Goal: Task Accomplishment & Management: Manage account settings

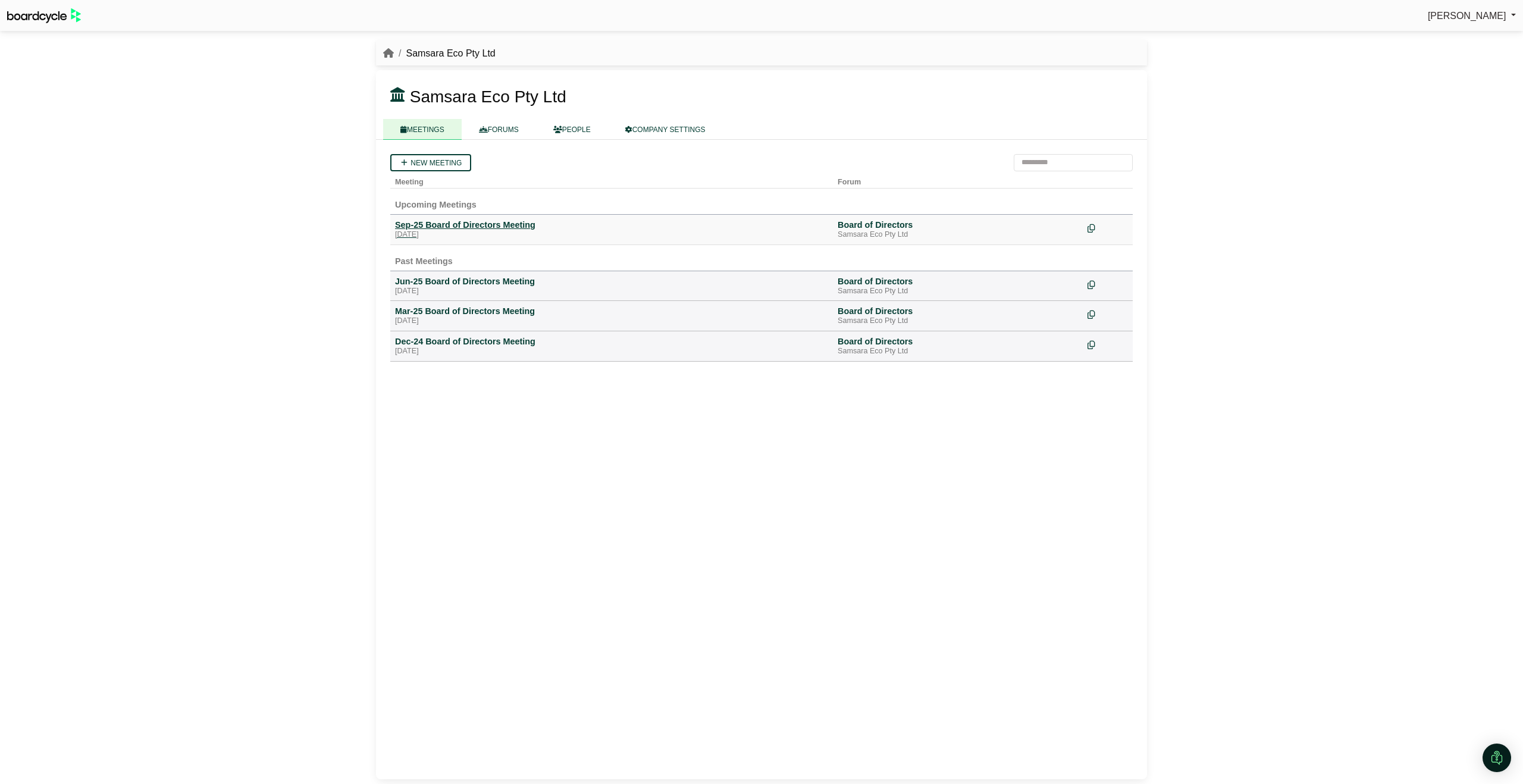
click at [524, 226] on div "Sep-25 Board of Directors Meeting" at bounding box center [611, 224] width 433 height 11
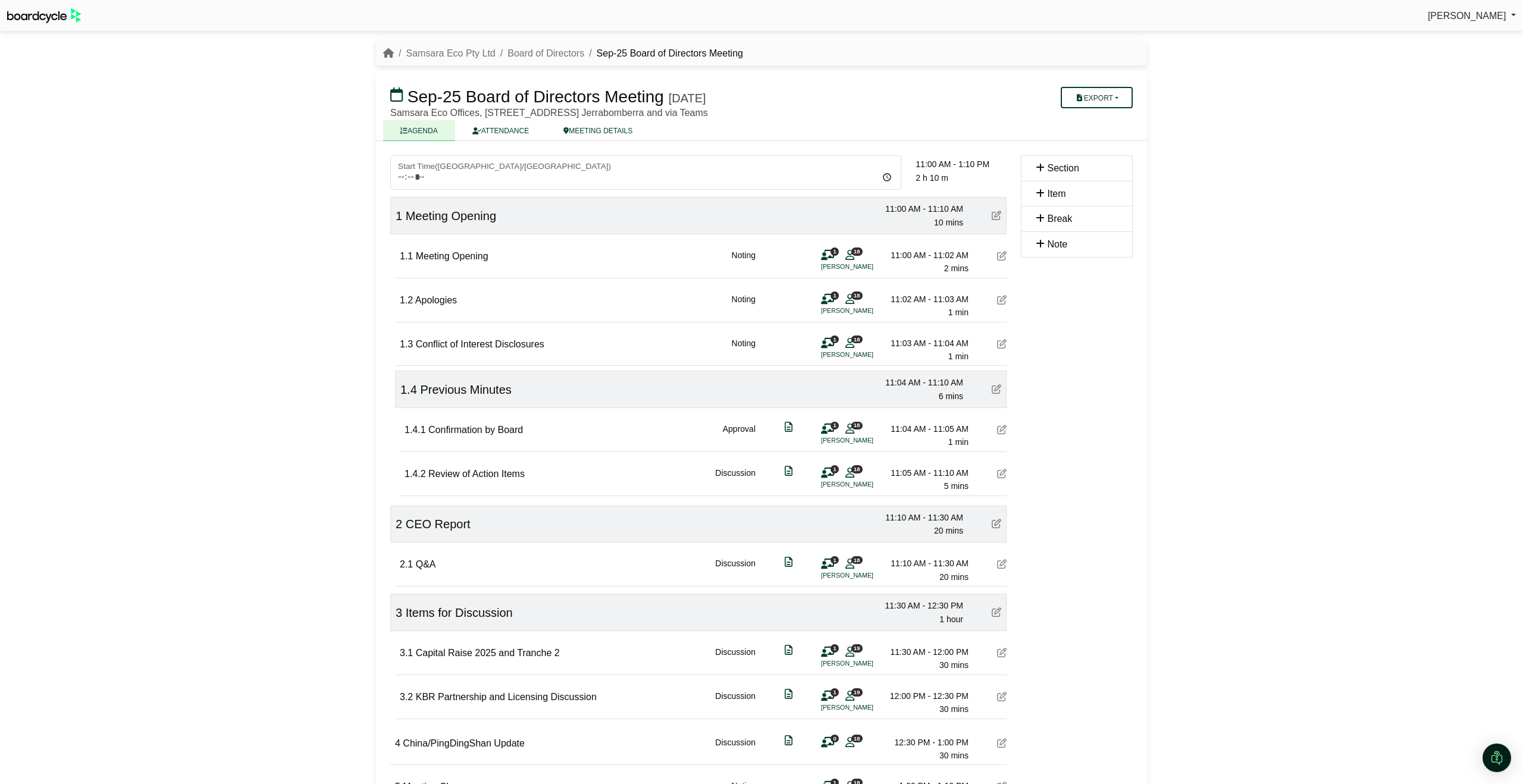
scroll to position [91, 0]
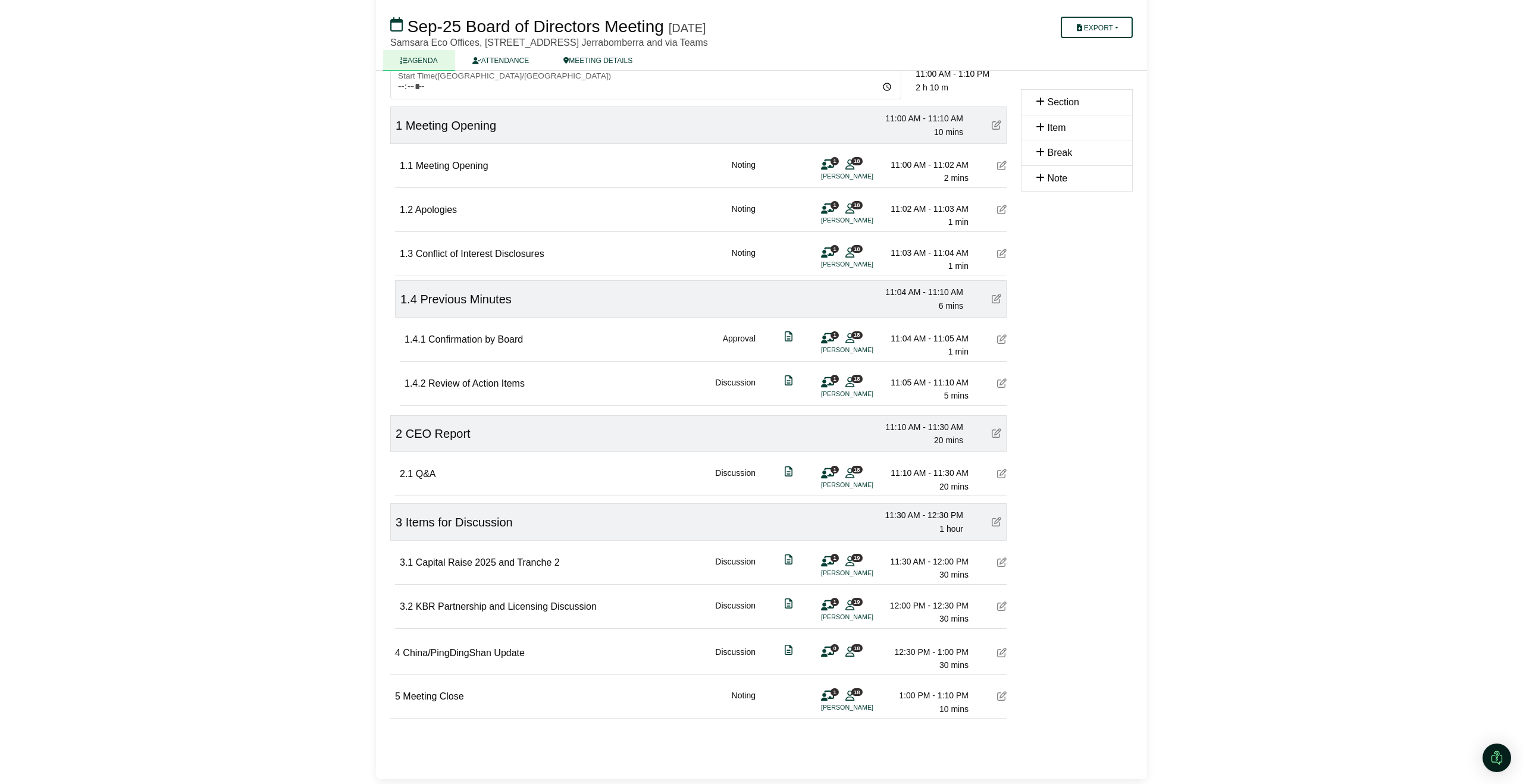
drag, startPoint x: 1087, startPoint y: 604, endPoint x: 982, endPoint y: 608, distance: 105.1
click at [1072, 603] on div "Section Item Break Note" at bounding box center [1077, 415] width 126 height 700
click at [1004, 608] on icon at bounding box center [1002, 605] width 9 height 9
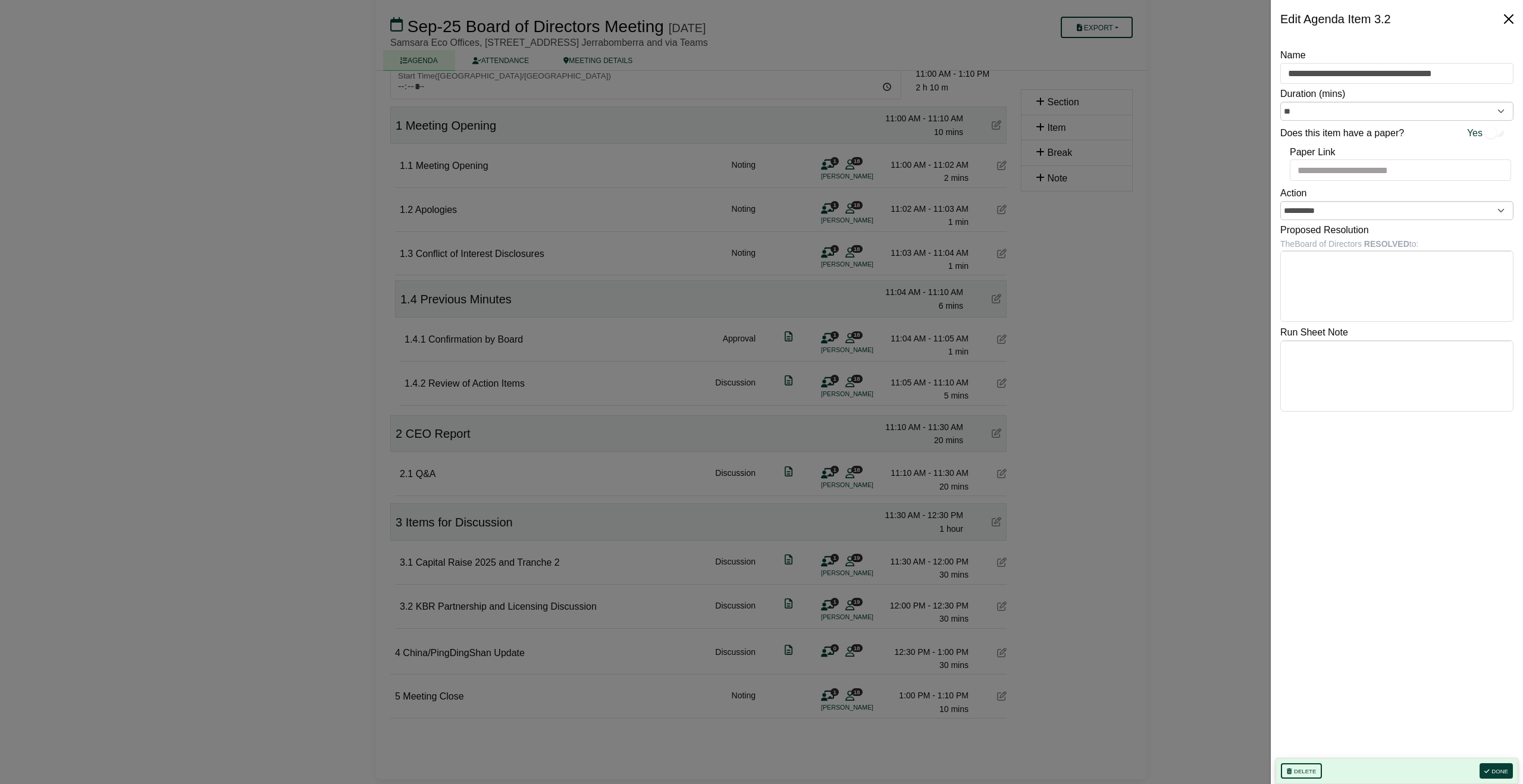
click at [1503, 18] on button "Close" at bounding box center [1509, 19] width 19 height 19
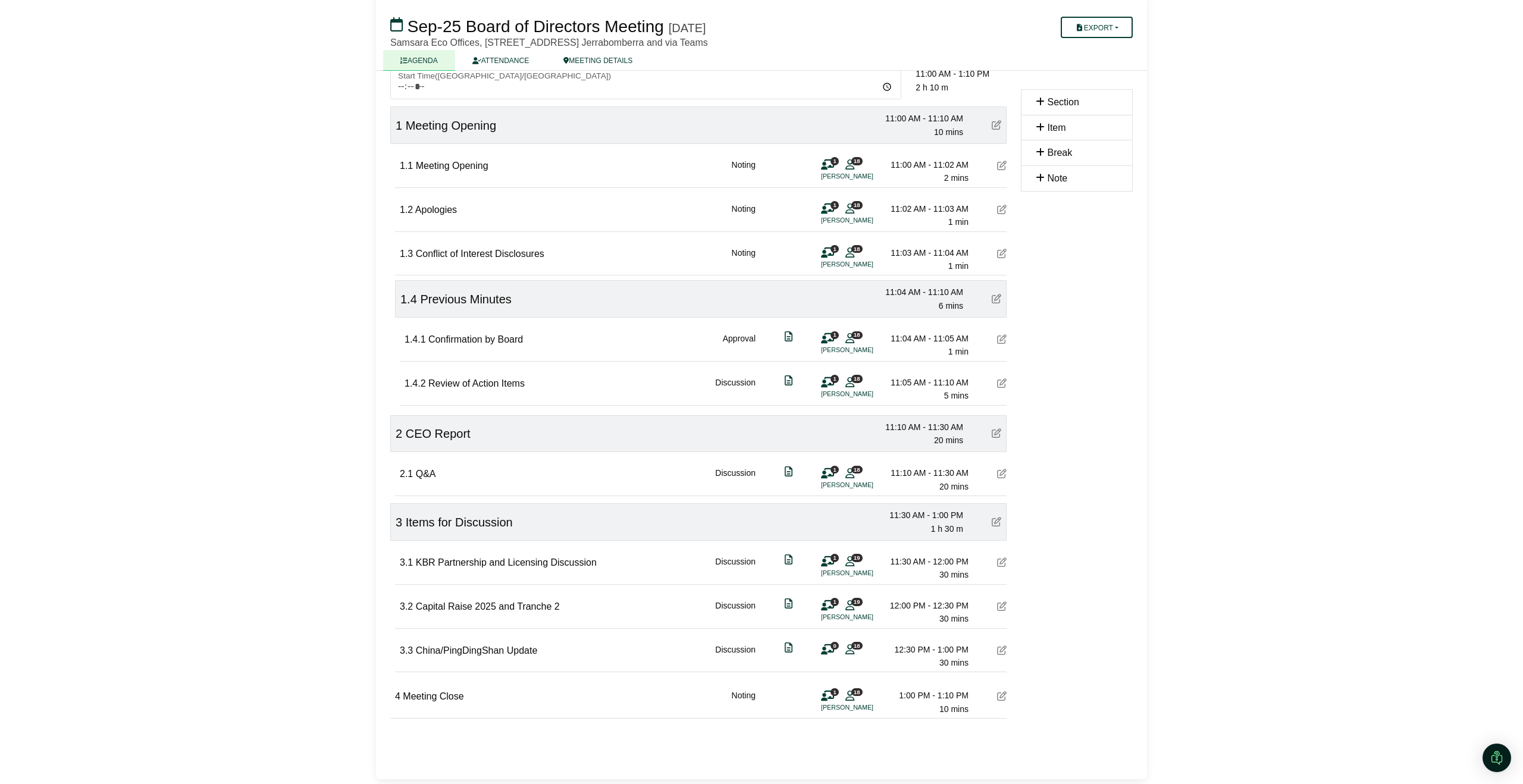
click at [1002, 648] on icon at bounding box center [1002, 650] width 9 height 9
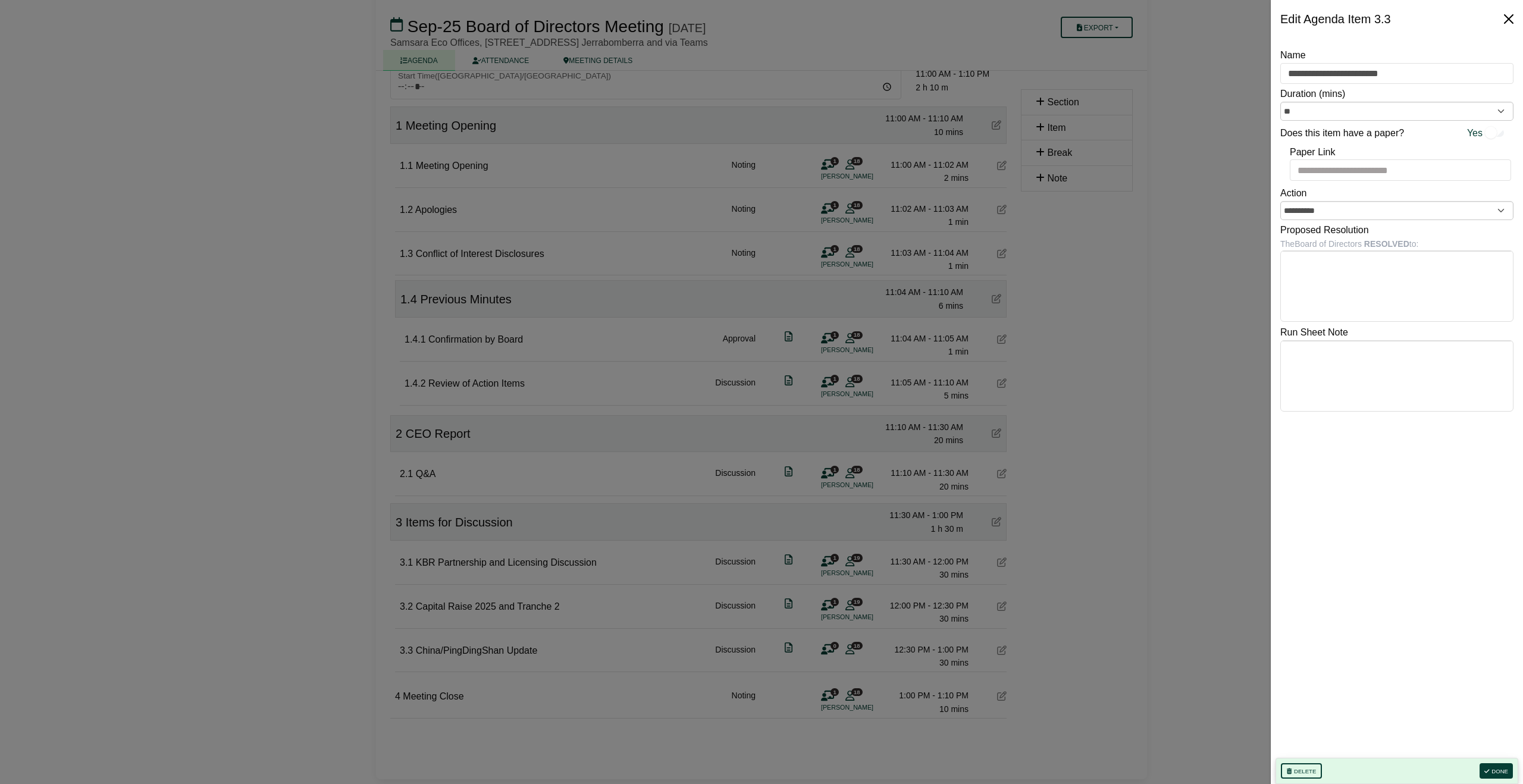
click at [1504, 16] on button "Close" at bounding box center [1509, 19] width 19 height 19
